Goal: Transaction & Acquisition: Obtain resource

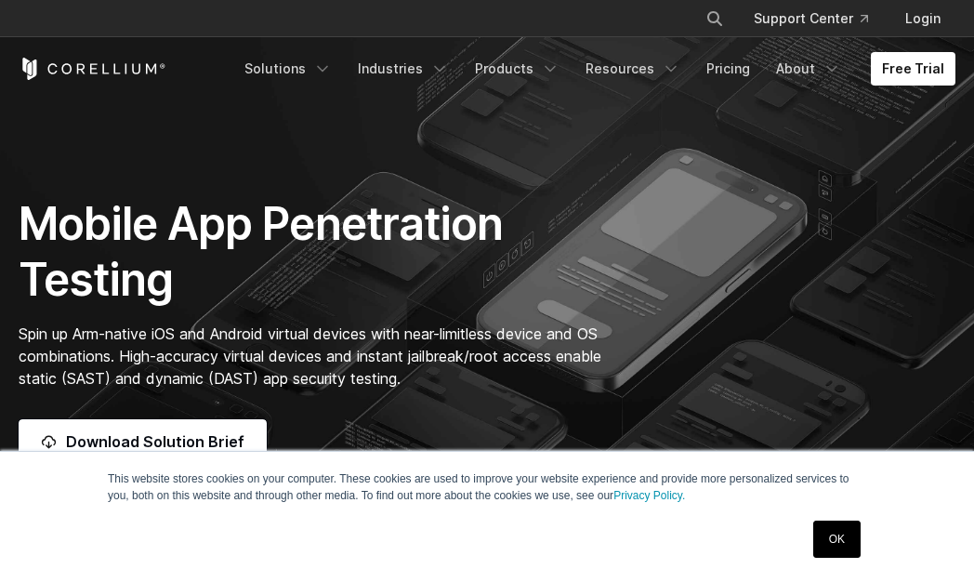
click at [842, 541] on link "OK" at bounding box center [836, 539] width 47 height 37
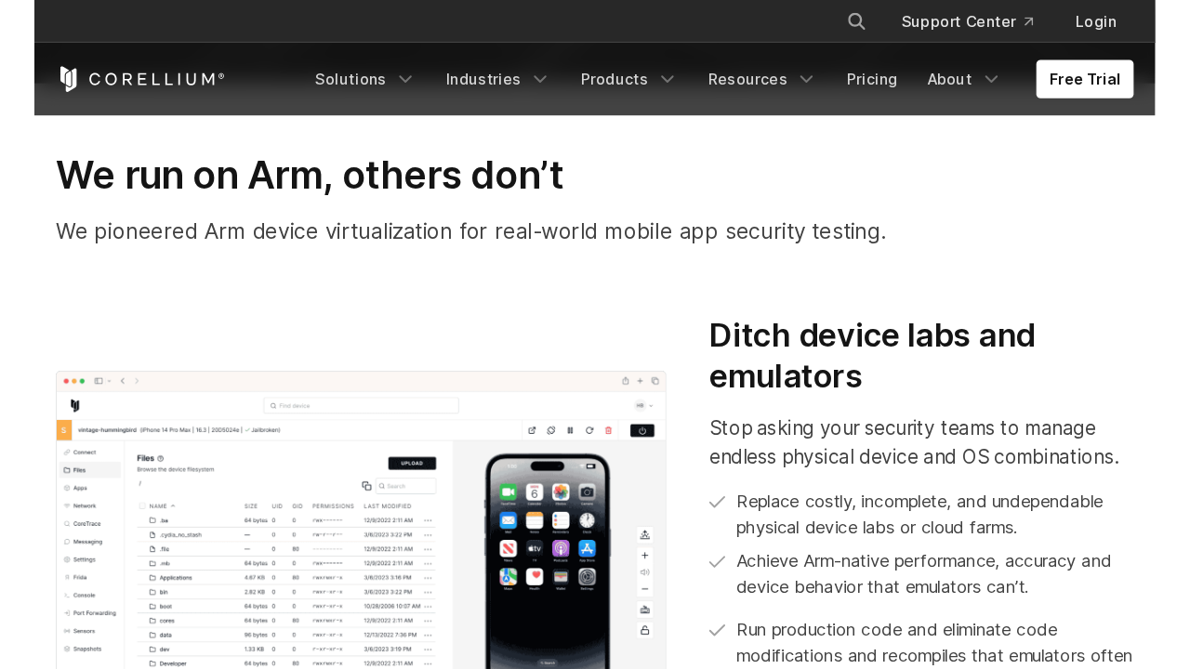
scroll to position [487, 0]
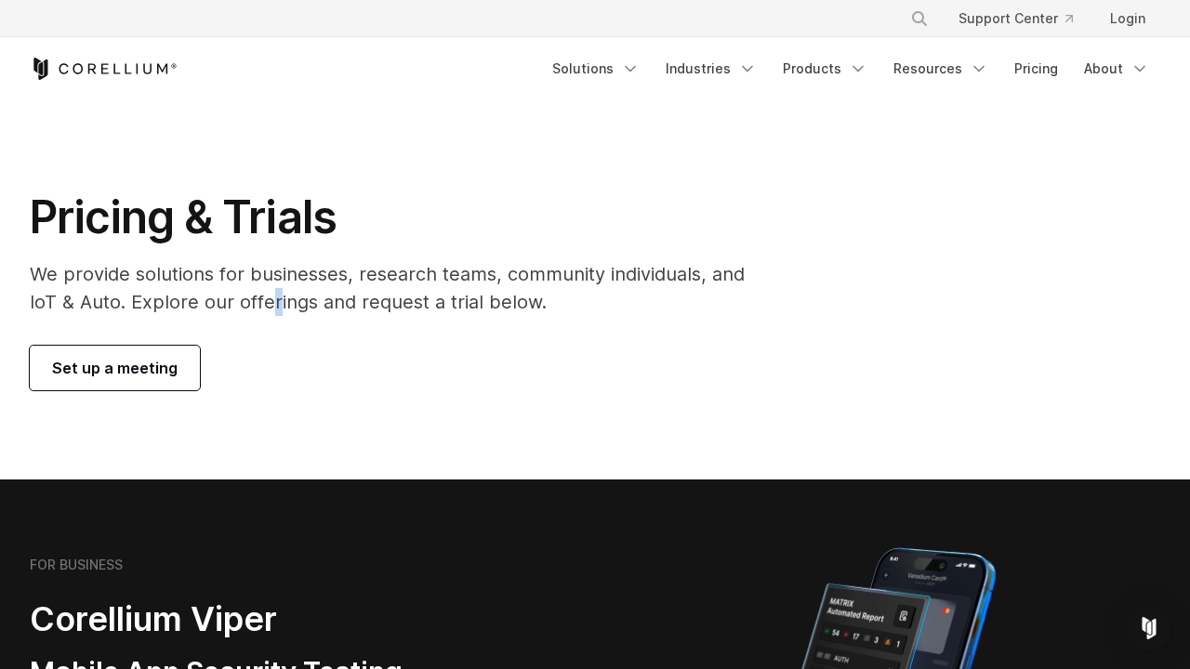
click at [278, 290] on p "We provide solutions for businesses, research teams, community individuals, and…" at bounding box center [400, 288] width 741 height 56
click at [430, 372] on div "Set up a meeting" at bounding box center [400, 368] width 741 height 45
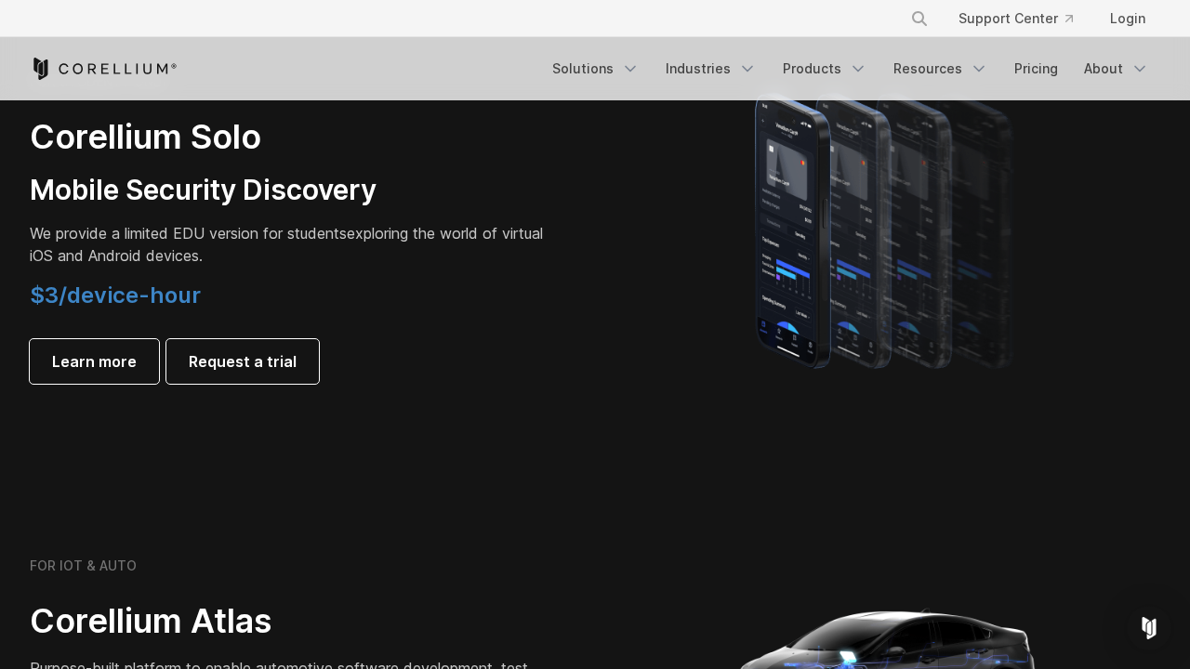
scroll to position [1339, 0]
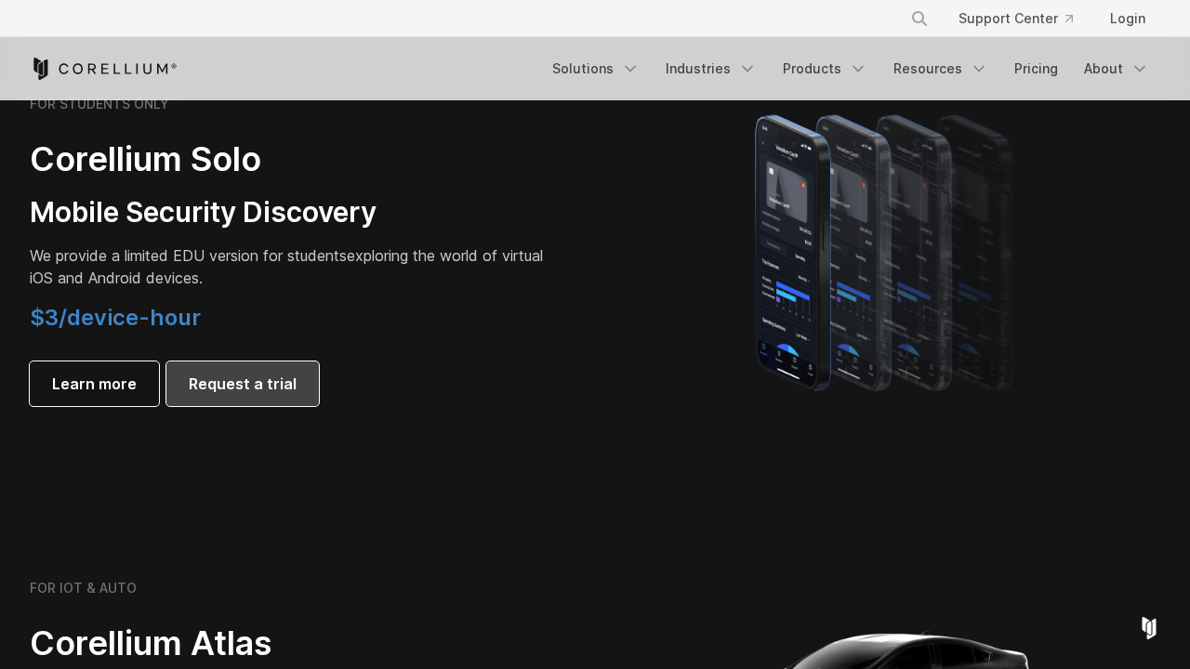
click at [278, 383] on span "Request a trial" at bounding box center [243, 384] width 108 height 22
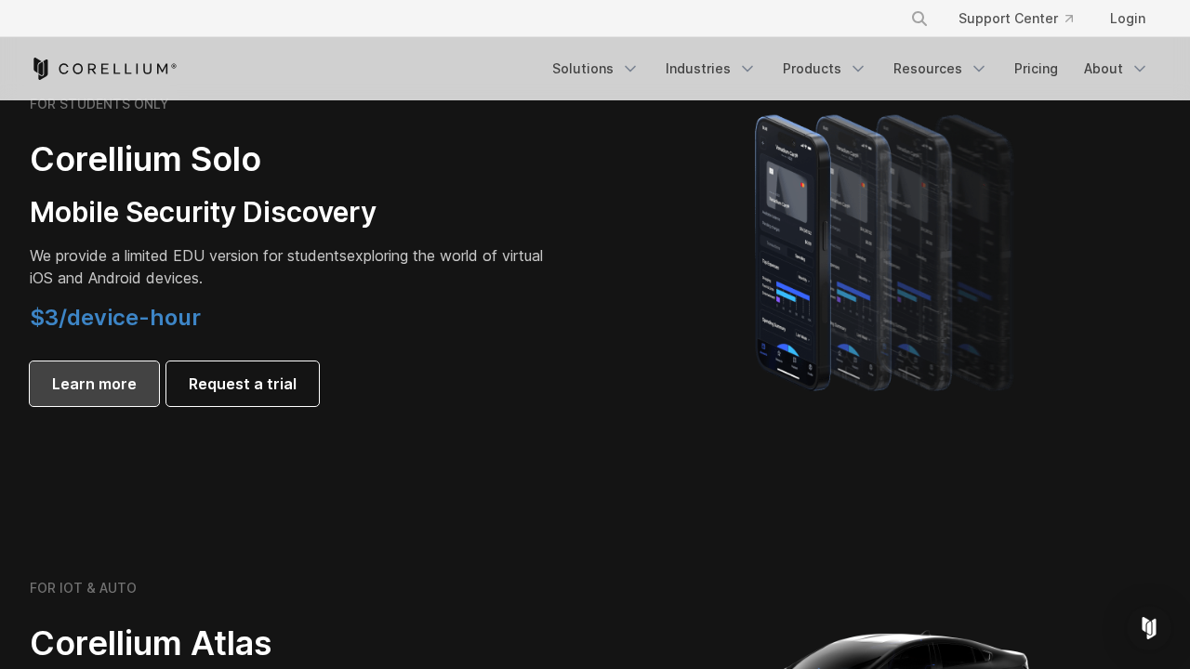
click at [103, 382] on span "Learn more" at bounding box center [94, 384] width 85 height 22
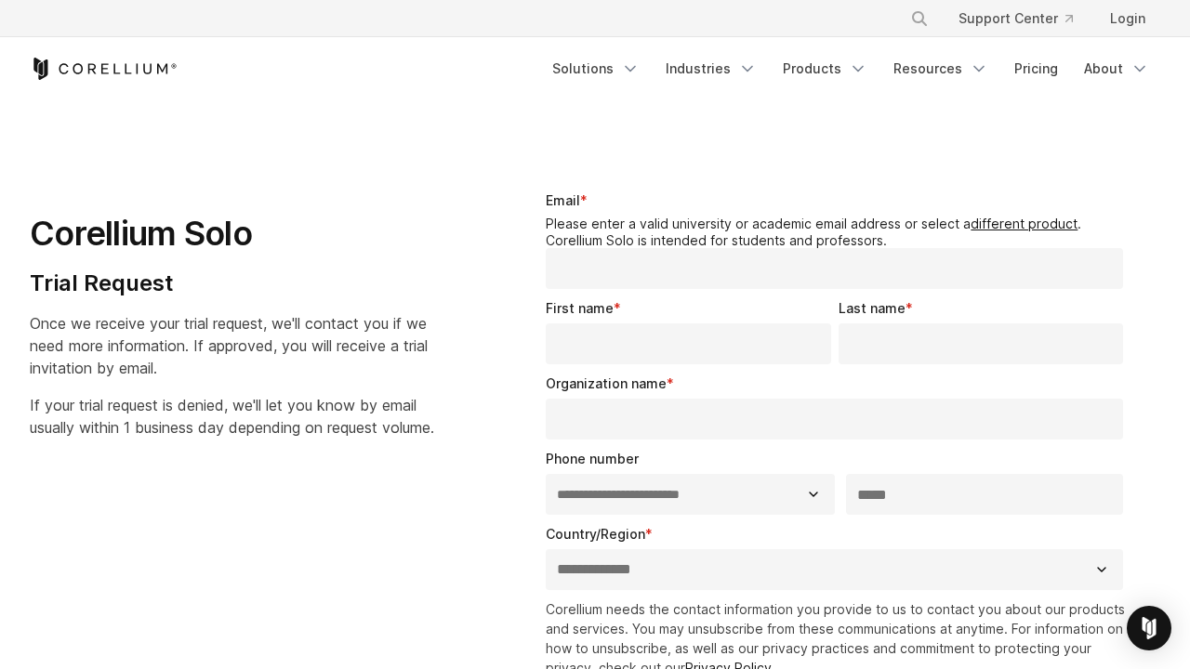
select select "**"
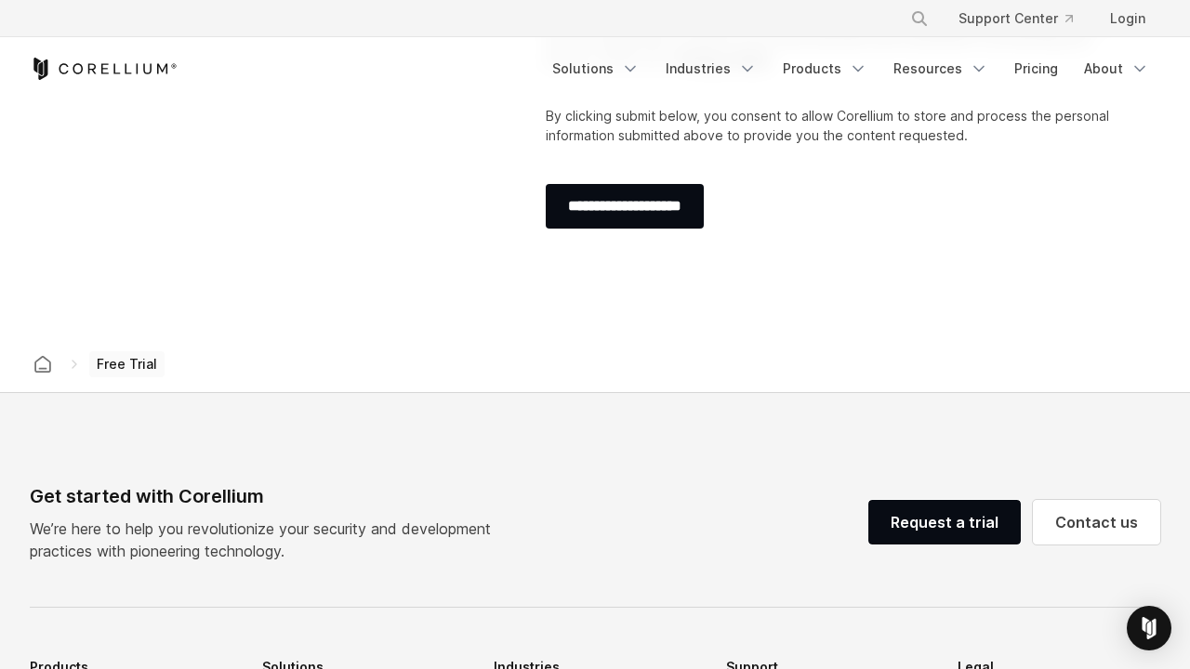
scroll to position [605, 0]
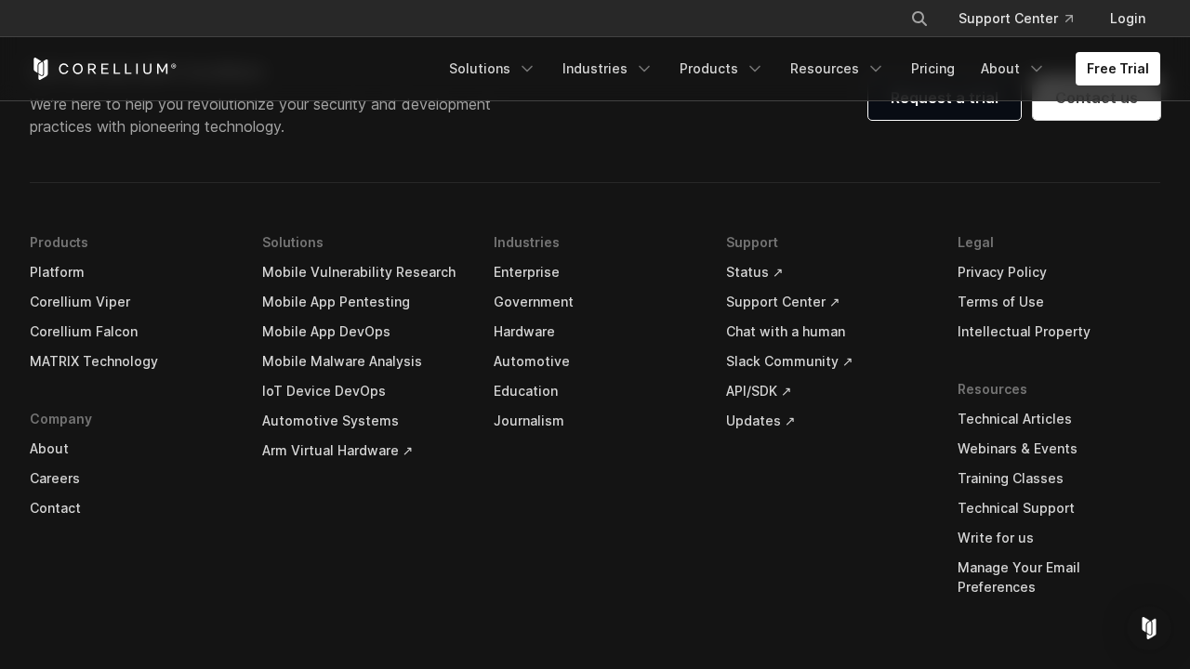
scroll to position [3924, 0]
